Goal: Task Accomplishment & Management: Complete application form

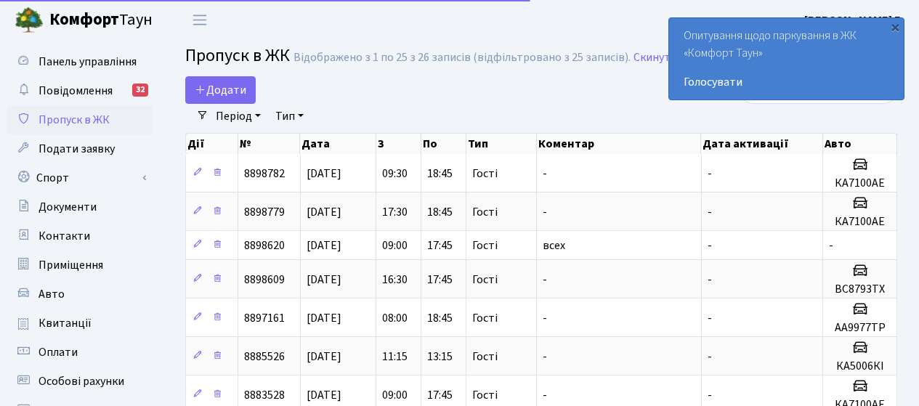
select select "25"
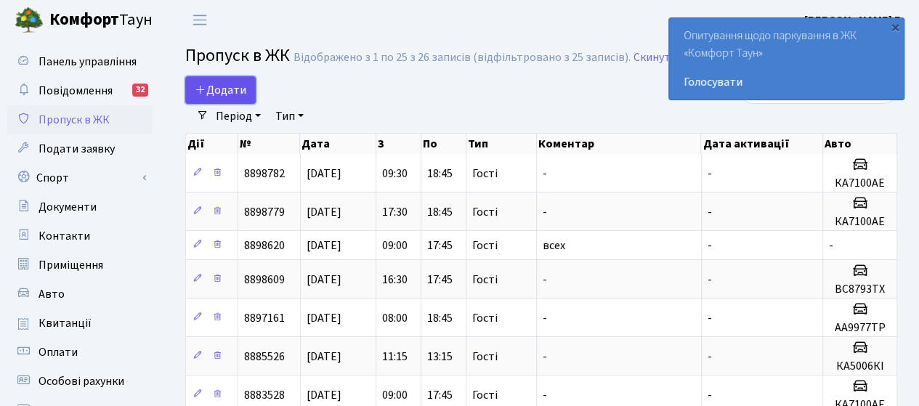
click at [225, 89] on span "Додати" at bounding box center [221, 90] width 52 height 16
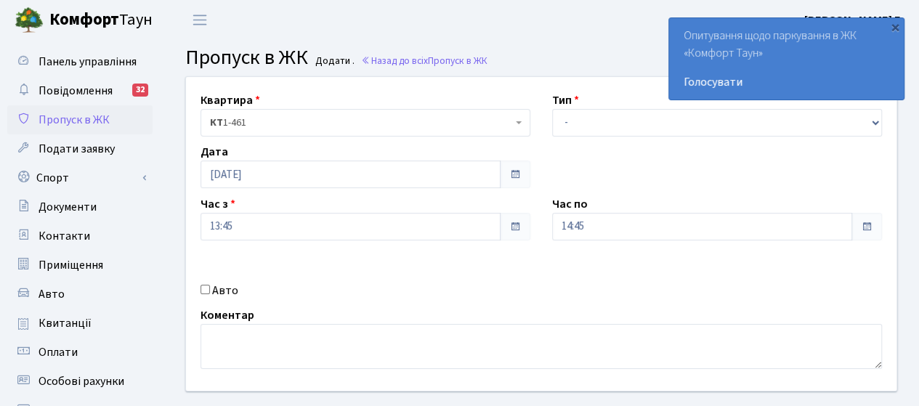
click at [206, 289] on input "Авто" at bounding box center [204, 289] width 9 height 9
checkbox input "true"
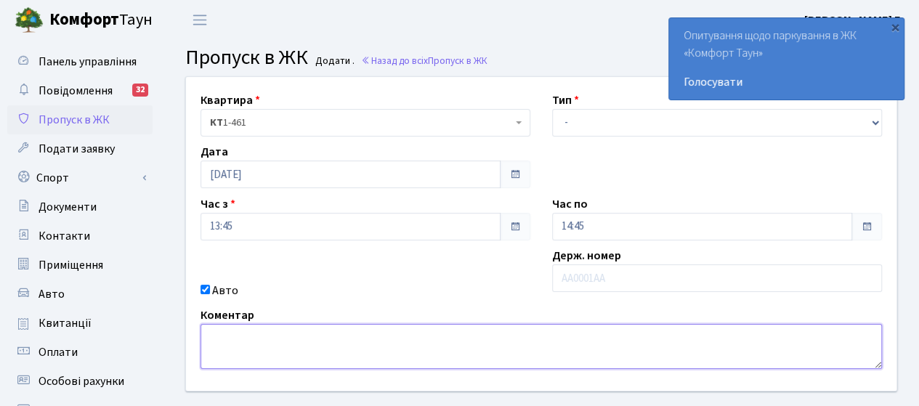
click at [213, 332] on textarea at bounding box center [540, 346] width 681 height 45
type textarea "a"
type textarea "AA0033YH"
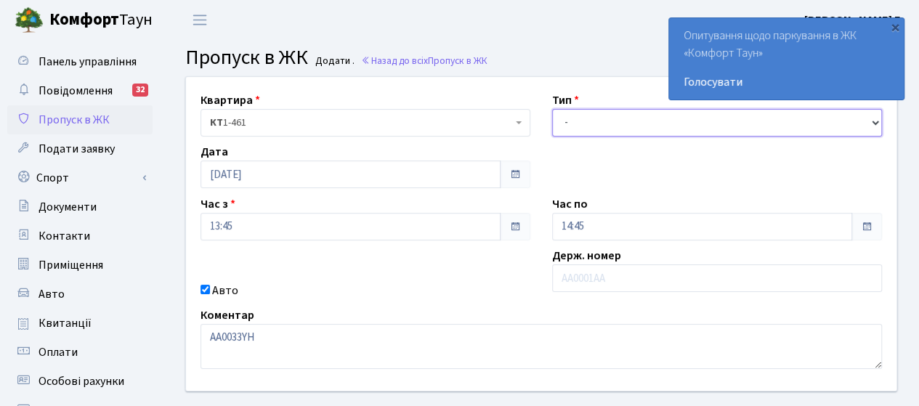
click at [615, 129] on select "- Доставка Таксі Гості Сервіс" at bounding box center [717, 123] width 330 height 28
select select "3"
click at [552, 109] on select "- Доставка Таксі Гості Сервіс" at bounding box center [717, 123] width 330 height 28
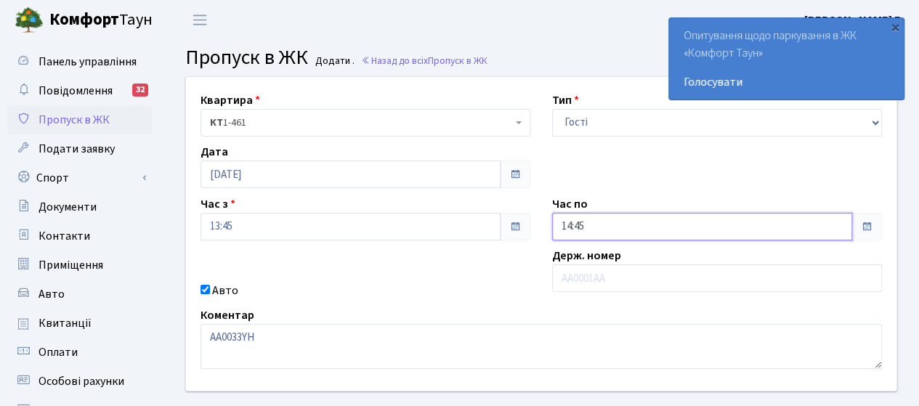
click at [594, 230] on input "14:45" at bounding box center [702, 227] width 300 height 28
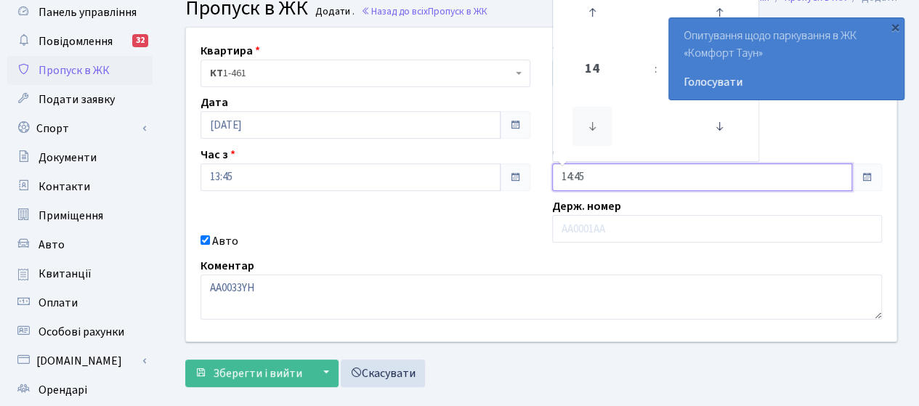
scroll to position [73, 0]
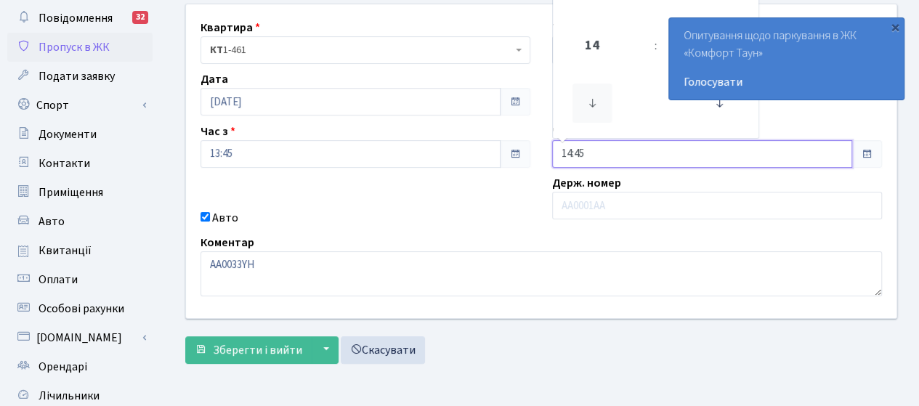
click at [594, 105] on icon at bounding box center [591, 103] width 39 height 39
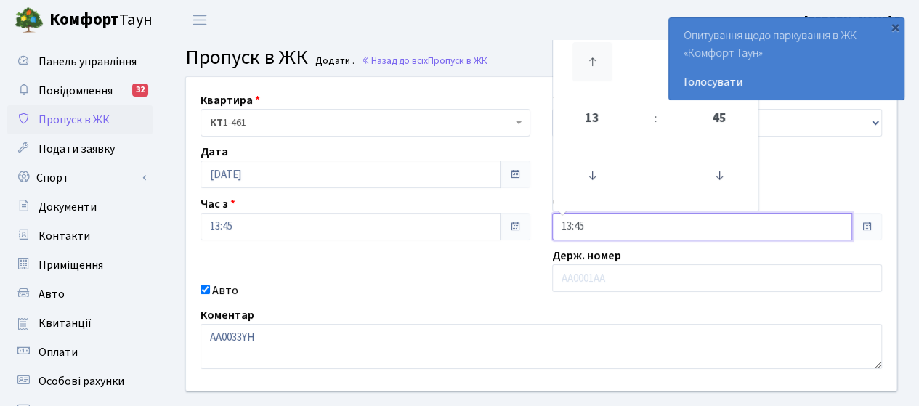
click at [590, 65] on icon at bounding box center [591, 61] width 39 height 39
type input "16:45"
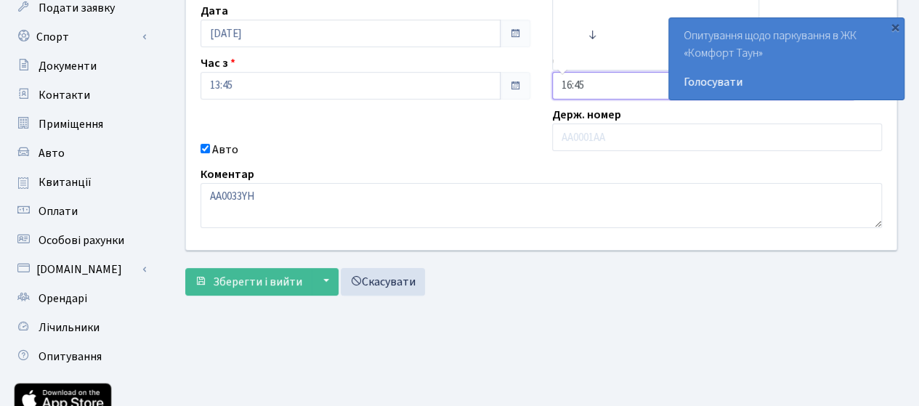
scroll to position [145, 0]
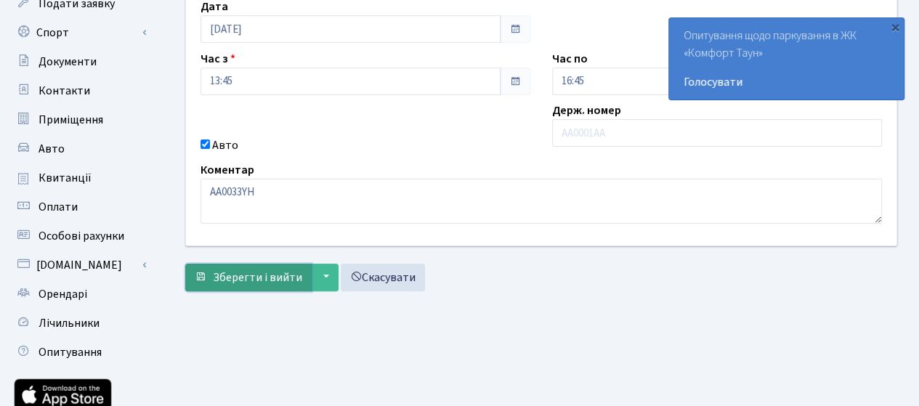
click at [283, 272] on span "Зберегти і вийти" at bounding box center [257, 277] width 89 height 16
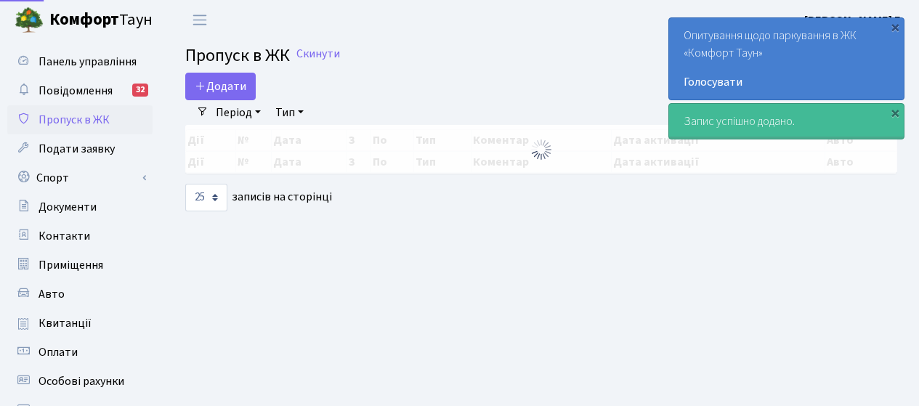
select select "25"
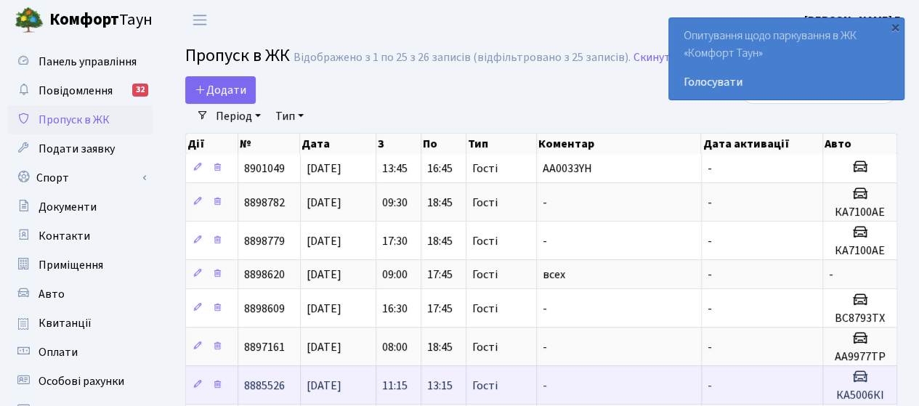
drag, startPoint x: 338, startPoint y: 375, endPoint x: 338, endPoint y: 388, distance: 13.1
click at [338, 386] on span "[DATE]" at bounding box center [323, 386] width 35 height 16
